Goal: Task Accomplishment & Management: Complete application form

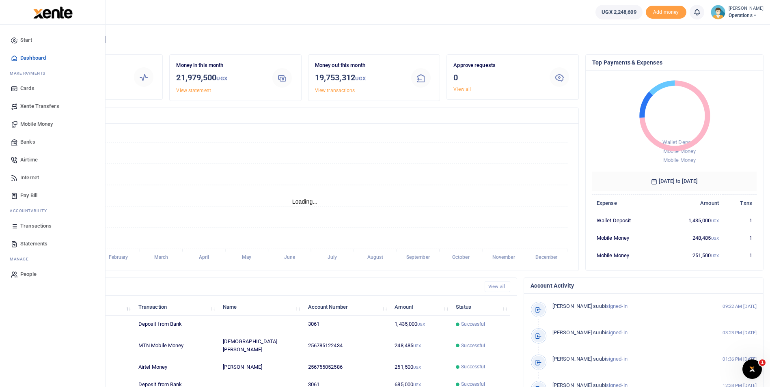
click at [30, 123] on span "Mobile Money" at bounding box center [36, 124] width 32 height 8
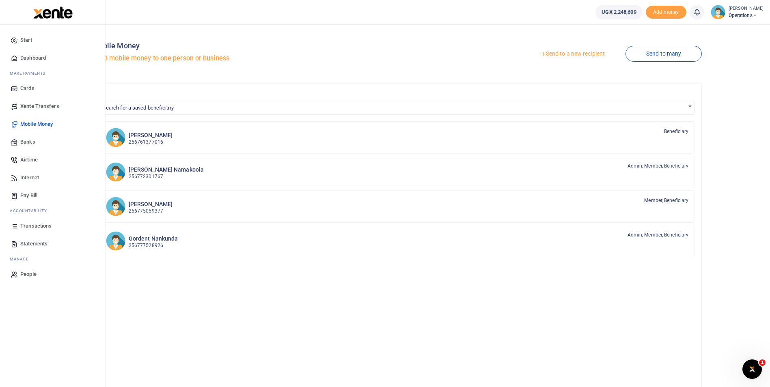
click at [32, 56] on span "Dashboard" at bounding box center [33, 58] width 26 height 8
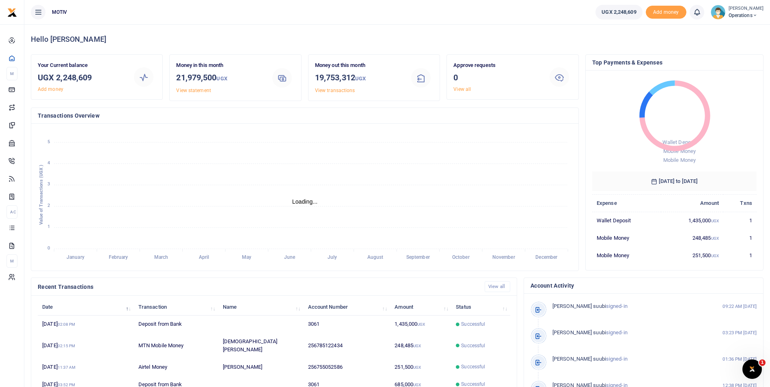
scroll to position [6, 6]
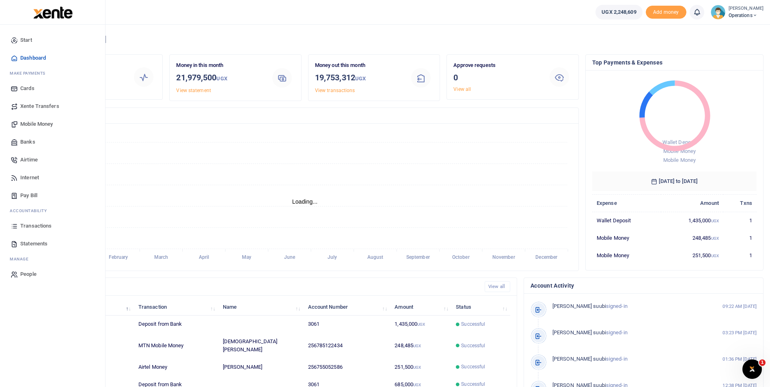
click at [26, 125] on span "Mobile Money" at bounding box center [36, 124] width 32 height 8
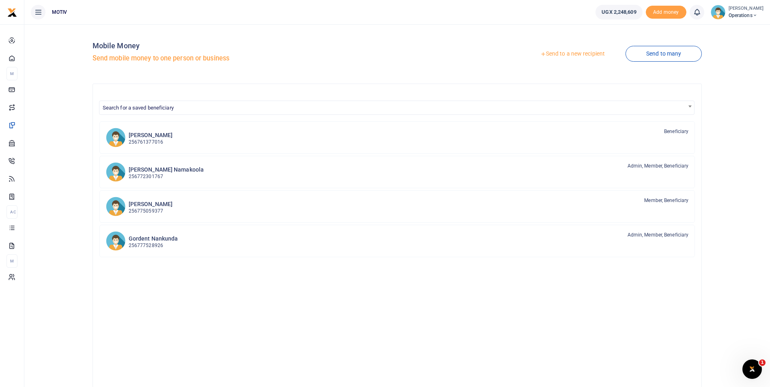
click at [570, 54] on link "Send to a new recipient" at bounding box center [572, 54] width 106 height 15
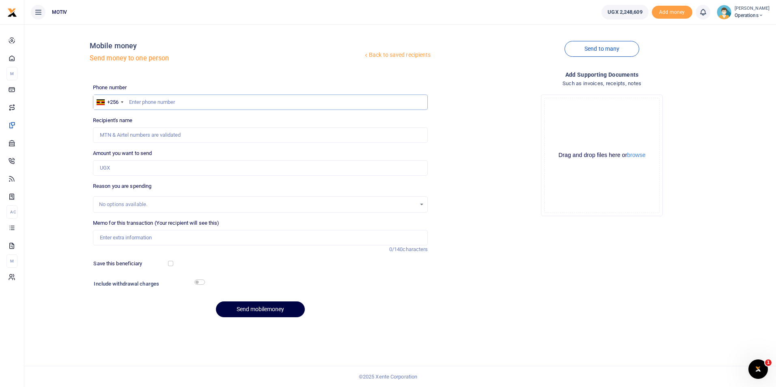
click at [142, 103] on input "text" at bounding box center [260, 102] width 335 height 15
paste input "771024445"
type input "771024445"
type input "[PERSON_NAME]"
type input "771024445"
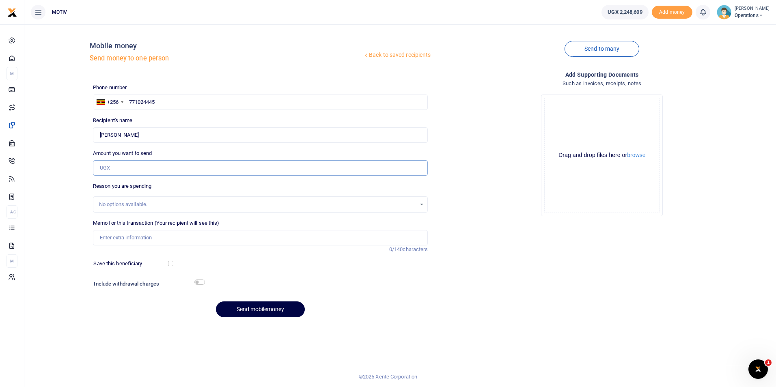
click at [126, 170] on input "Amount you want to send" at bounding box center [260, 167] width 335 height 15
paste input "205,000"
type input "205,000"
click at [119, 233] on input "Memo for this transaction (Your recipient will see this)" at bounding box center [260, 237] width 335 height 15
type input "Salary for August 2025"
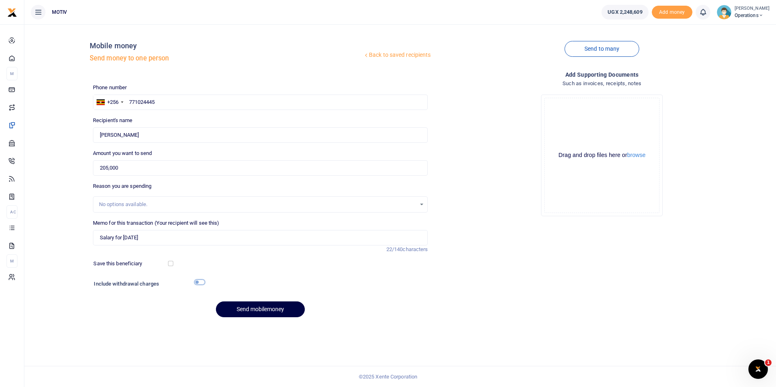
click at [202, 282] on input "checkbox" at bounding box center [199, 282] width 11 height 5
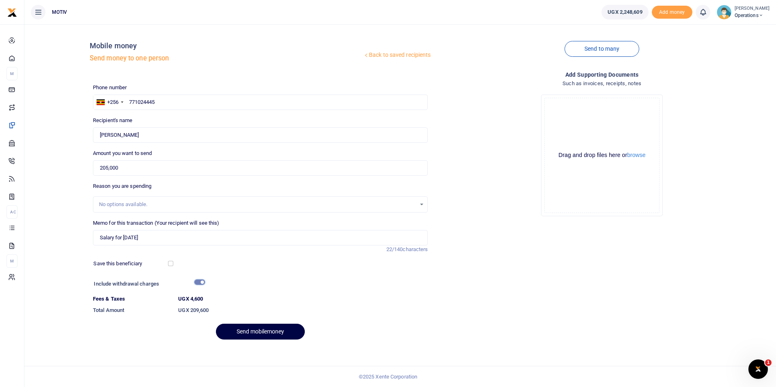
click at [202, 282] on input "checkbox" at bounding box center [199, 282] width 11 height 5
checkbox input "false"
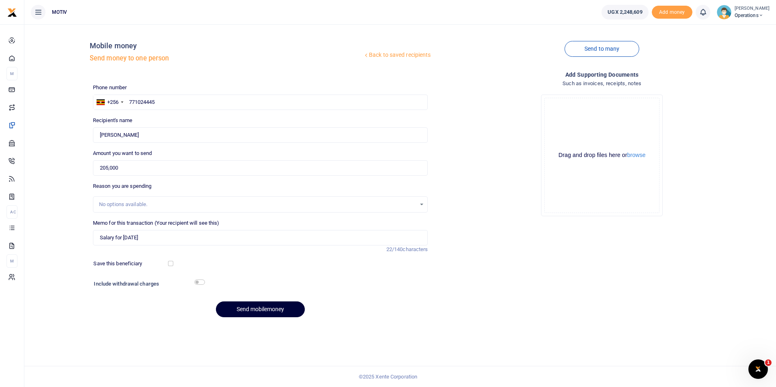
click at [248, 308] on button "Send mobilemoney" at bounding box center [260, 309] width 89 height 16
click at [211, 103] on input "text" at bounding box center [260, 102] width 335 height 15
paste input "769177159"
type input "769177159"
type input "[PERSON_NAME]"
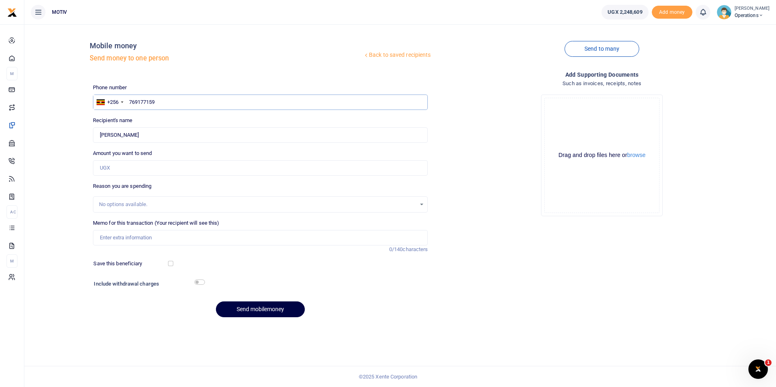
type input "769177159"
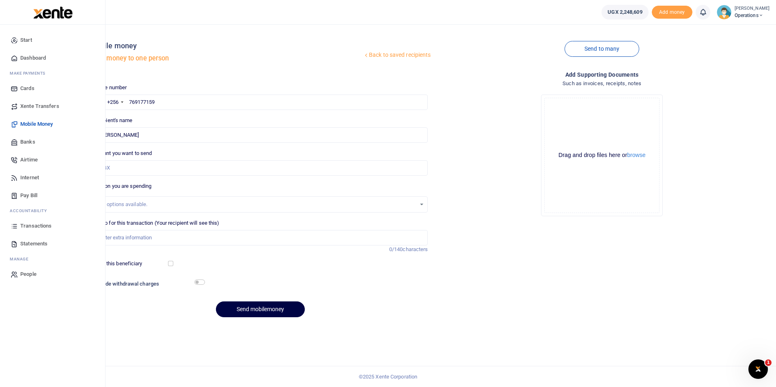
click at [40, 56] on span "Dashboard" at bounding box center [33, 58] width 26 height 8
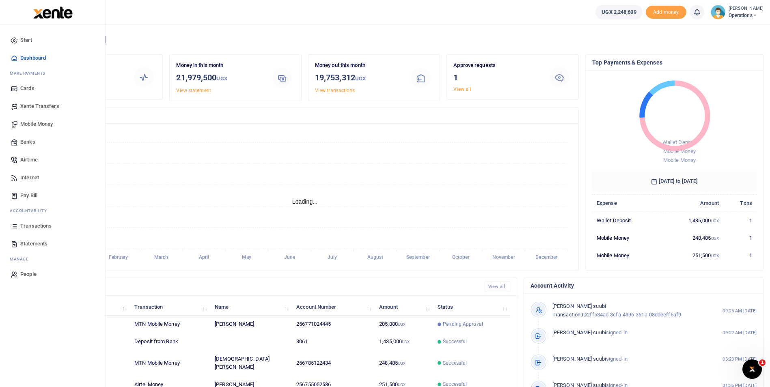
scroll to position [6, 6]
click at [25, 121] on span "Mobile Money" at bounding box center [36, 124] width 32 height 8
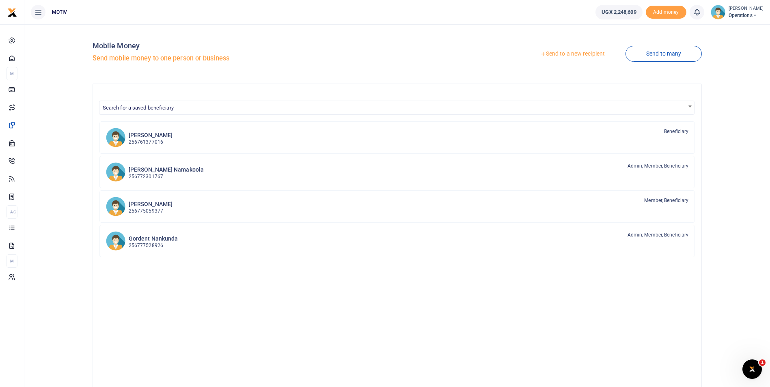
click at [564, 52] on link "Send to a new recipient" at bounding box center [572, 54] width 106 height 15
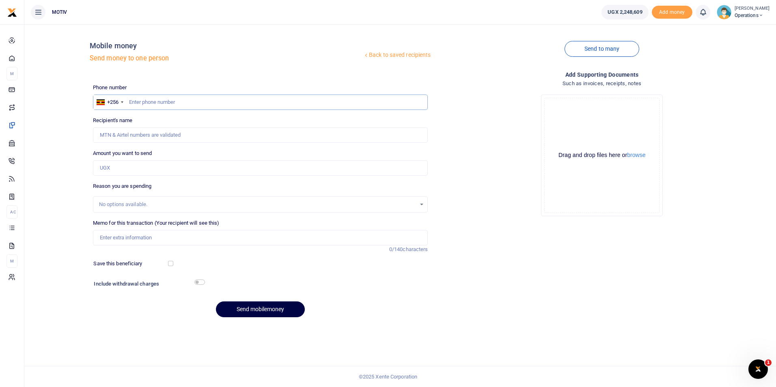
click at [151, 105] on input "text" at bounding box center [260, 102] width 335 height 15
paste input "769177159"
type input "769177159"
type input "Daphine Gimbo"
type input "769177159"
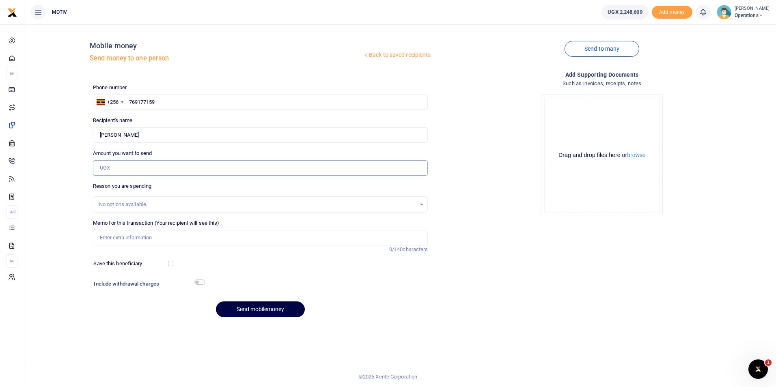
click at [135, 166] on input "Amount you want to send" at bounding box center [260, 167] width 335 height 15
paste input "205,000"
type input "205,000"
click at [100, 238] on input "Memo for this transaction (Your recipient will see this)" at bounding box center [260, 237] width 335 height 15
type input "Salary for August 2025"
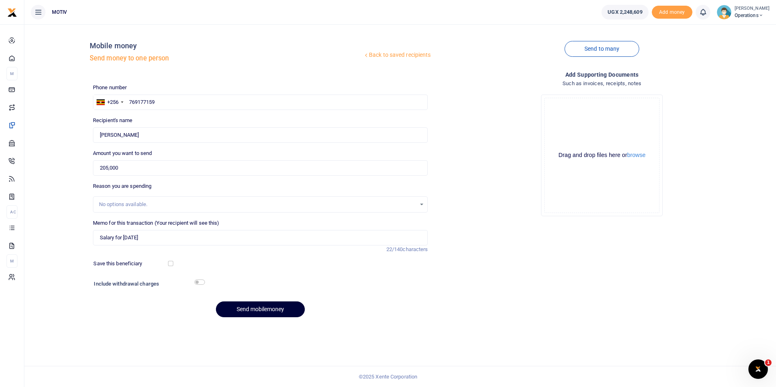
click at [257, 315] on button "Send mobilemoney" at bounding box center [260, 309] width 89 height 16
click at [153, 101] on input "text" at bounding box center [260, 102] width 335 height 15
paste input "788479853"
type input "788479853"
type input "[PERSON_NAME]"
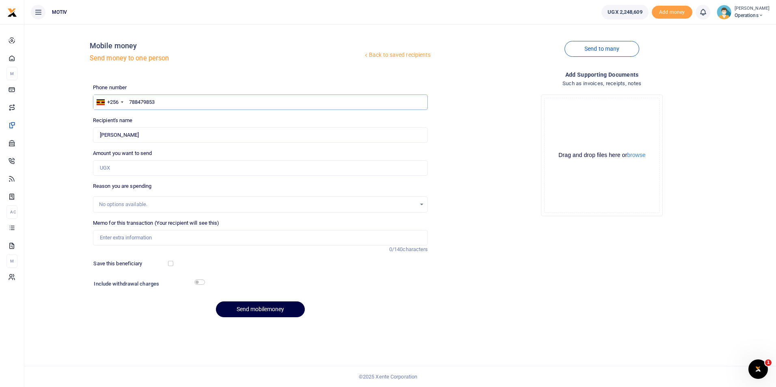
type input "788479853"
click at [126, 173] on input "Amount you want to send" at bounding box center [260, 167] width 335 height 15
paste input "205,000"
type input "205,000"
click at [117, 236] on input "Memo for this transaction (Your recipient will see this)" at bounding box center [260, 237] width 335 height 15
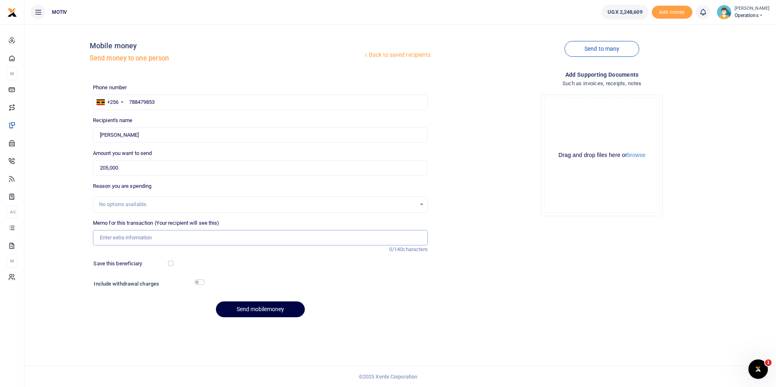
type input "Salary for [DATE]"
click at [252, 307] on button "Send mobilemoney" at bounding box center [260, 309] width 89 height 16
click at [163, 102] on input "text" at bounding box center [260, 102] width 335 height 15
paste input "776407042"
type input "776407042"
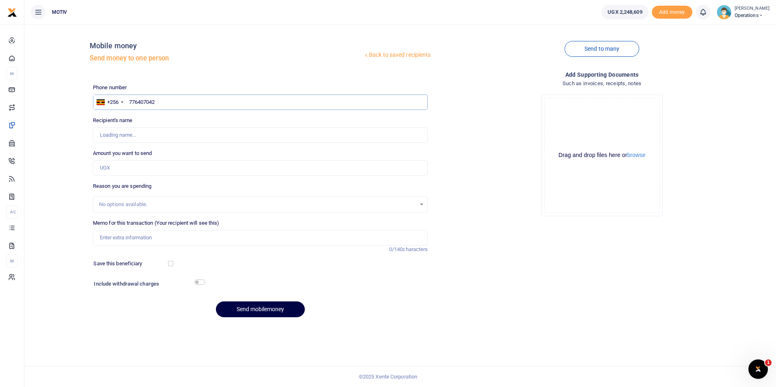
type input "Catherine Ayoo"
type input "776407042"
click at [152, 169] on input "Amount you want to send" at bounding box center [260, 167] width 335 height 15
type input "205,000"
click at [123, 237] on input "Memo for this transaction (Your recipient will see this)" at bounding box center [260, 237] width 335 height 15
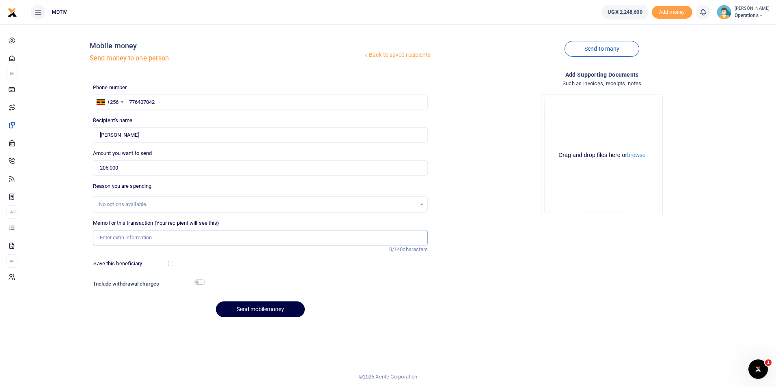
type input "Salary for [DATE]"
click at [232, 306] on button "Send mobilemoney" at bounding box center [260, 309] width 89 height 16
click at [182, 100] on input "text" at bounding box center [260, 102] width 335 height 15
paste input "773120438"
type input "773120438"
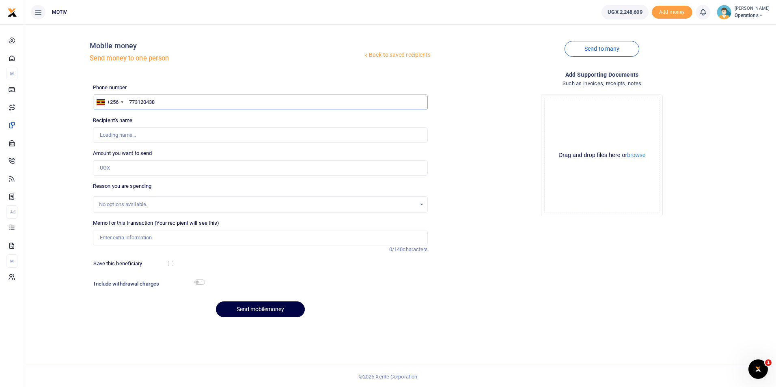
type input "Steven Opio"
type input "773120438"
click at [113, 167] on input "Amount you want to send" at bounding box center [260, 167] width 335 height 15
type input "205,000"
click at [122, 235] on input "Memo for this transaction (Your recipient will see this)" at bounding box center [260, 237] width 335 height 15
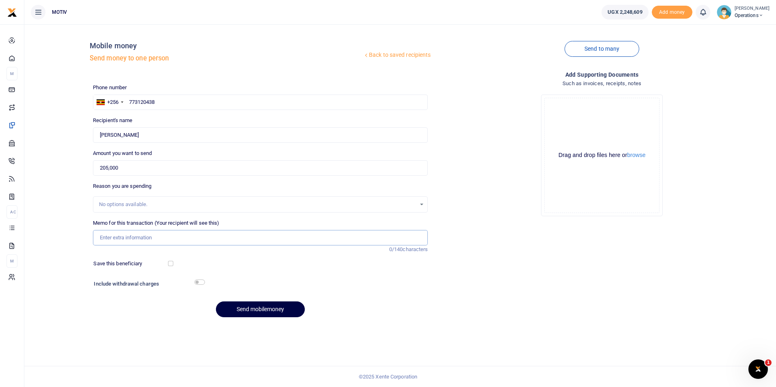
type input "Salary for August 2025"
click at [246, 306] on button "Send mobilemoney" at bounding box center [260, 309] width 89 height 16
click at [209, 106] on input "text" at bounding box center [260, 102] width 335 height 15
paste input "783092803"
type input "783092803"
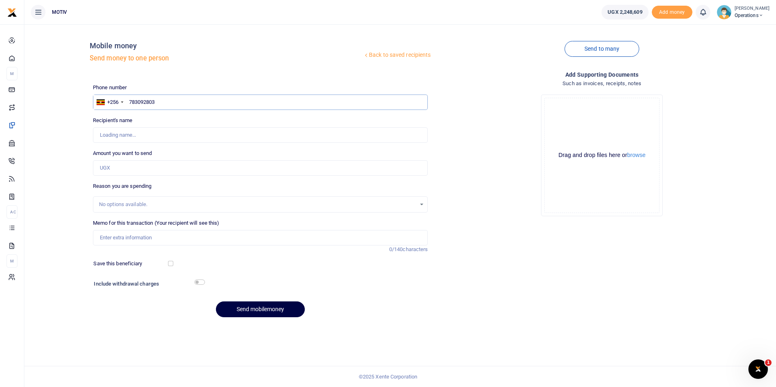
type input "Charity [PERSON_NAME]"
type input "783092803"
click at [141, 164] on input "Amount you want to send" at bounding box center [260, 167] width 335 height 15
type input "205,000"
click at [120, 233] on input "Memo for this transaction (Your recipient will see this)" at bounding box center [260, 237] width 335 height 15
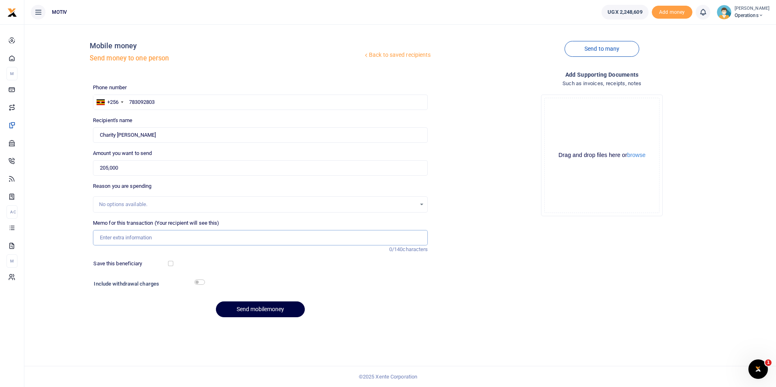
type input "Salary for [DATE]"
click at [231, 306] on button "Send mobilemoney" at bounding box center [260, 309] width 89 height 16
click at [140, 102] on input "text" at bounding box center [260, 102] width 335 height 15
paste input "769238260"
type input "769238260"
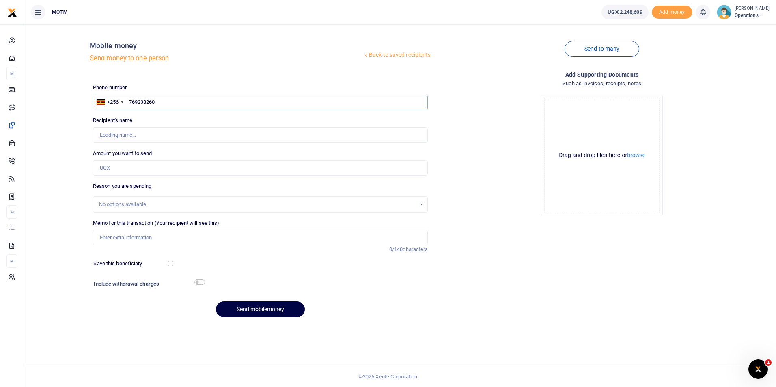
type input "[PERSON_NAME]"
type input "769238260"
click at [113, 168] on input "Amount you want to send" at bounding box center [260, 167] width 335 height 15
type input "205,000"
type input "Salary for August 2025"
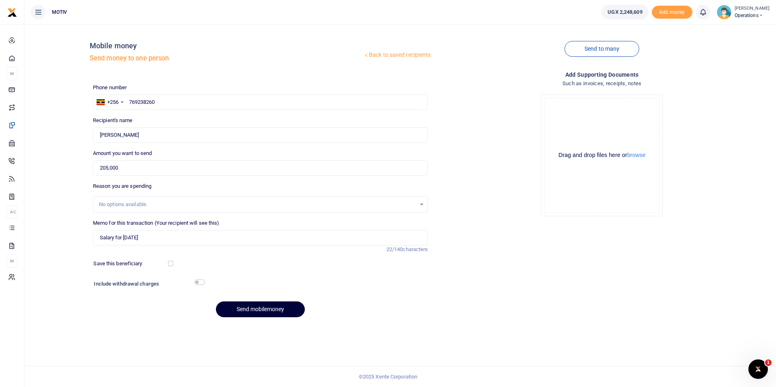
click at [237, 308] on button "Send mobilemoney" at bounding box center [260, 309] width 89 height 16
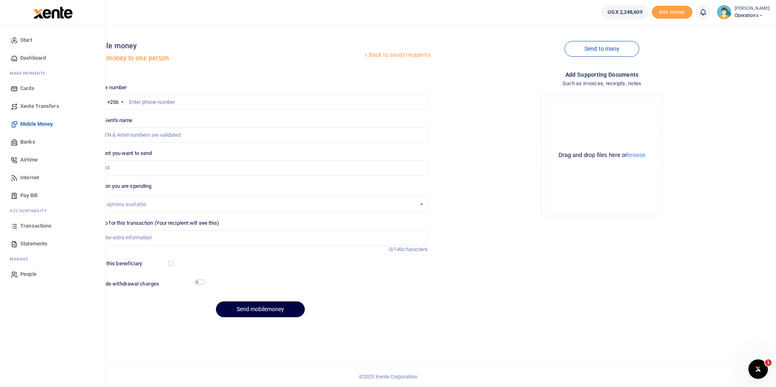
click at [32, 58] on span "Dashboard" at bounding box center [33, 58] width 26 height 8
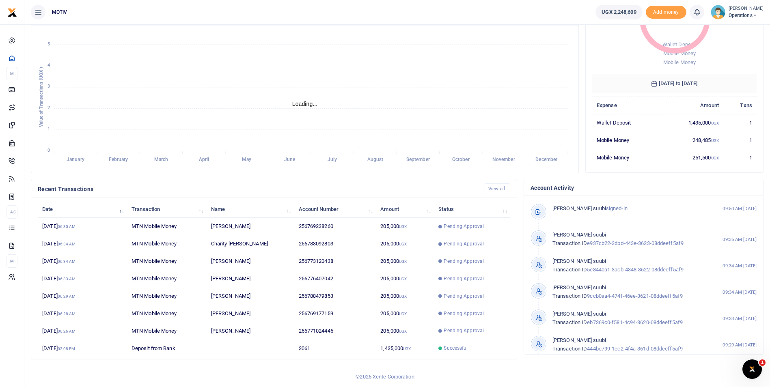
scroll to position [6, 6]
click at [756, 10] on small "[PERSON_NAME]" at bounding box center [745, 8] width 35 height 7
click at [721, 71] on link "Logout" at bounding box center [749, 74] width 64 height 11
